Goal: Check status

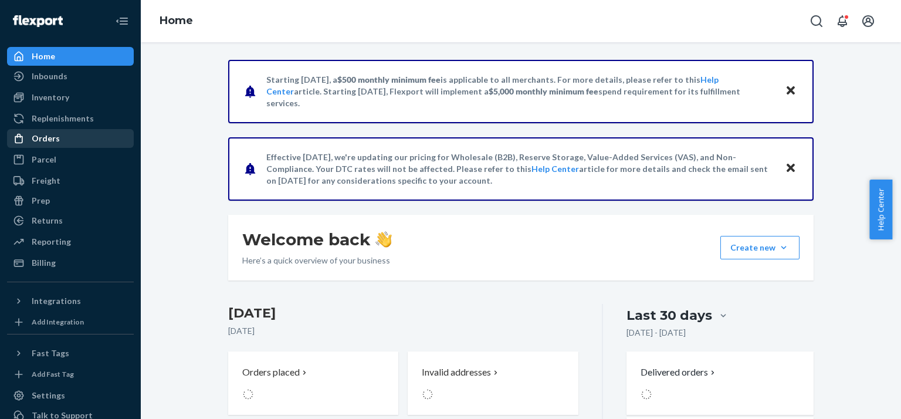
click at [27, 138] on div at bounding box center [22, 139] width 19 height 12
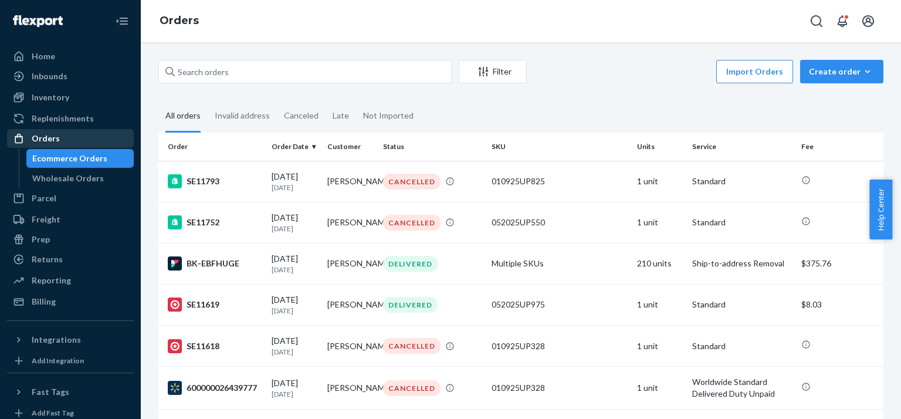
click at [47, 134] on div "Orders" at bounding box center [46, 139] width 28 height 12
click at [223, 259] on td "BK-EBFHUGE" at bounding box center [212, 263] width 109 height 41
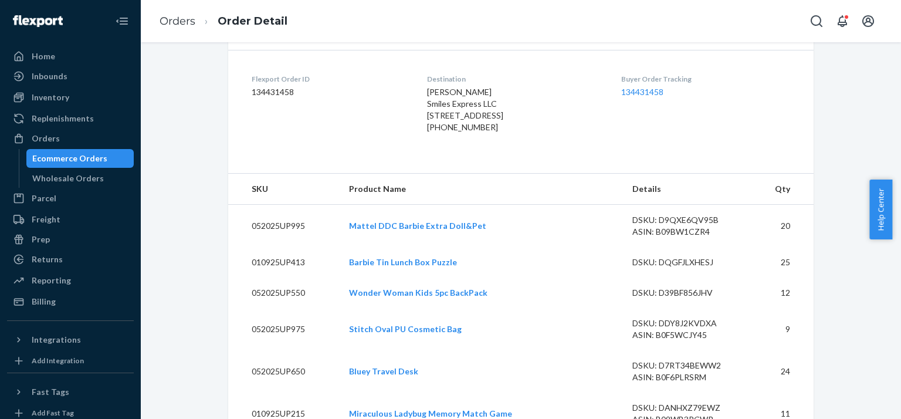
scroll to position [204, 0]
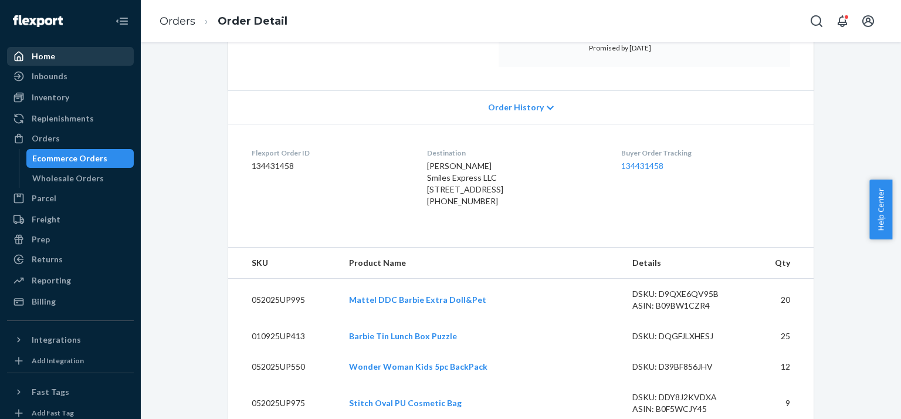
click at [38, 52] on div "Home" at bounding box center [43, 56] width 23 height 12
